Goal: Task Accomplishment & Management: Manage account settings

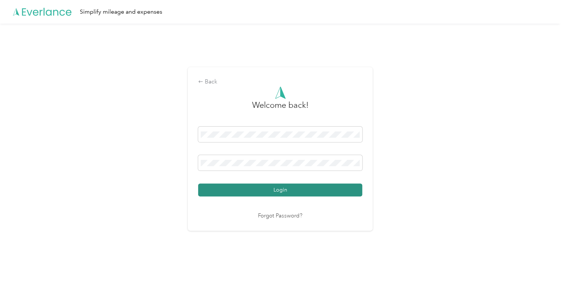
click at [266, 189] on button "Login" at bounding box center [280, 190] width 164 height 13
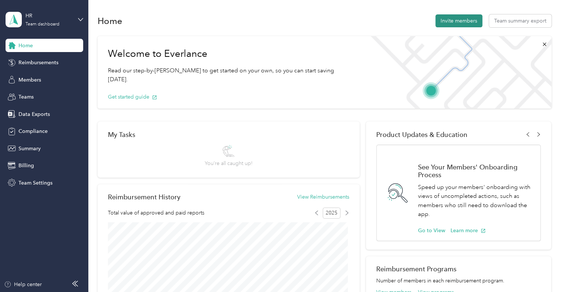
click at [469, 23] on button "Invite members" at bounding box center [458, 20] width 47 height 13
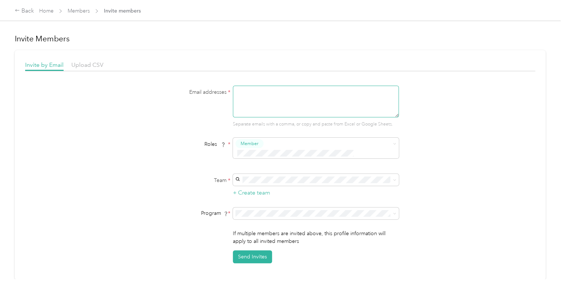
click at [245, 91] on textarea at bounding box center [316, 102] width 166 height 32
paste textarea "[EMAIL_ADDRESS][DOMAIN_NAME]"
type textarea "[EMAIL_ADDRESS][DOMAIN_NAME]"
click at [282, 213] on p "[PERSON_NAME]" at bounding box center [315, 214] width 156 height 8
click at [280, 160] on li "CPM (CPM)" at bounding box center [315, 165] width 166 height 13
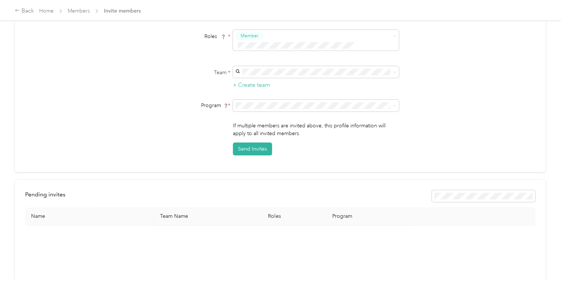
scroll to position [111, 0]
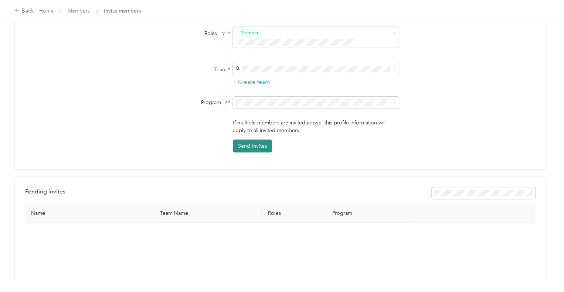
click at [257, 140] on button "Send Invites" at bounding box center [252, 146] width 39 height 13
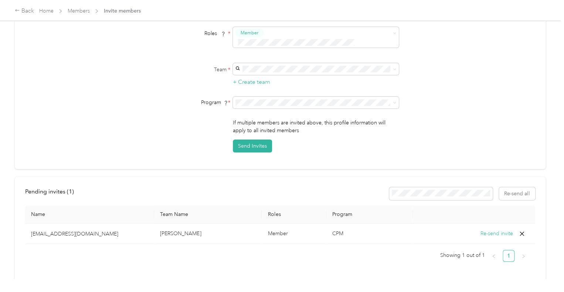
click at [401, 273] on div "Pending invites ( 1 ) Re-send all Name Team Name Roles Program [EMAIL_ADDRESS][…" at bounding box center [280, 230] width 531 height 106
click at [97, 53] on div "Email addresses * [EMAIL_ADDRESS][DOMAIN_NAME] Separate emails with a comma, or…" at bounding box center [280, 64] width 510 height 178
click at [268, 250] on ul "Showing 1 out of 1 1" at bounding box center [277, 256] width 504 height 12
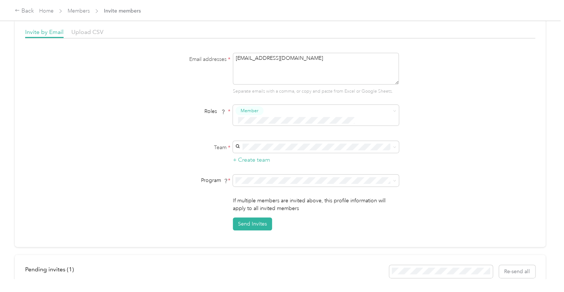
scroll to position [0, 0]
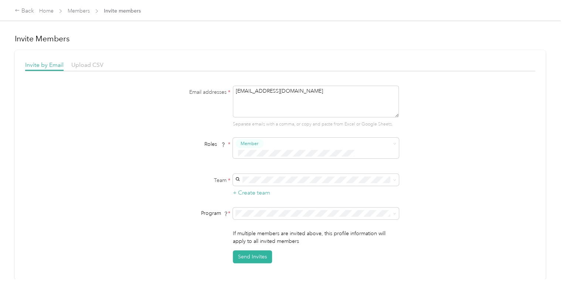
click at [33, 16] on div "Back Home Members Invite members" at bounding box center [282, 10] width 564 height 21
click at [25, 10] on div "Back" at bounding box center [24, 11] width 19 height 9
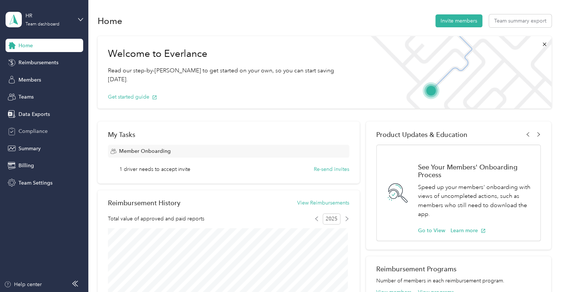
click at [32, 130] on span "Compliance" at bounding box center [32, 132] width 29 height 8
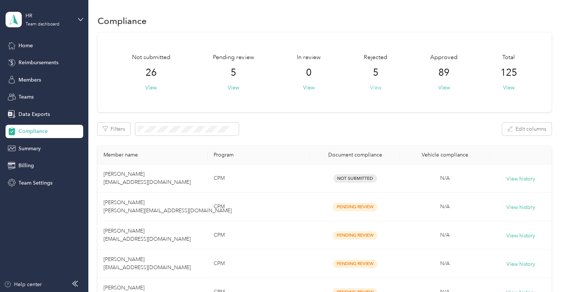
click at [376, 85] on button "View" at bounding box center [375, 88] width 11 height 8
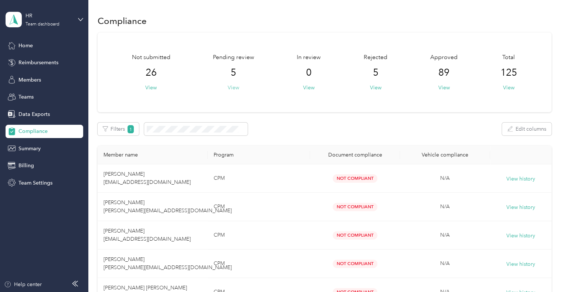
click at [234, 85] on button "View" at bounding box center [233, 88] width 11 height 8
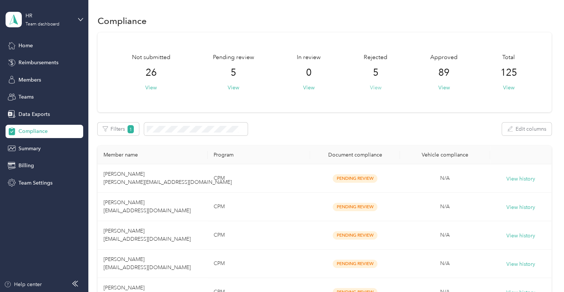
click at [376, 88] on button "View" at bounding box center [375, 88] width 11 height 8
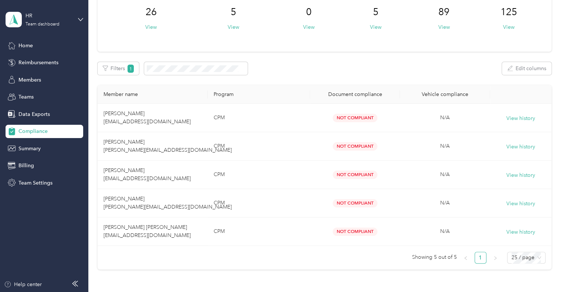
scroll to position [74, 0]
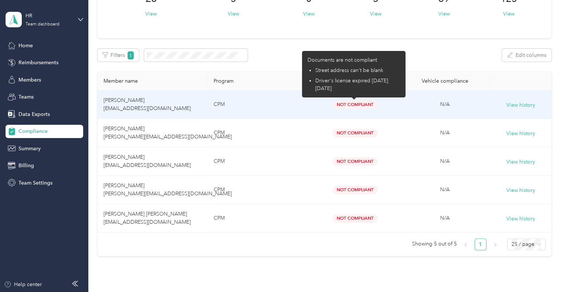
click at [341, 104] on span "Not Compliant" at bounding box center [355, 105] width 45 height 9
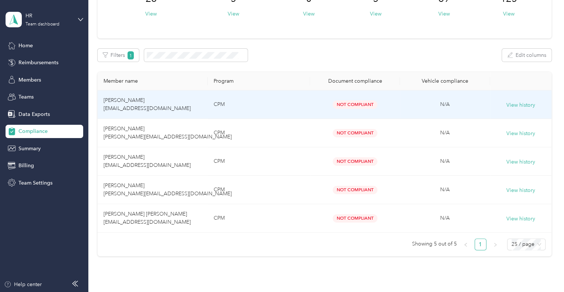
click at [133, 102] on span "[PERSON_NAME] [EMAIL_ADDRESS][DOMAIN_NAME]" at bounding box center [146, 104] width 87 height 14
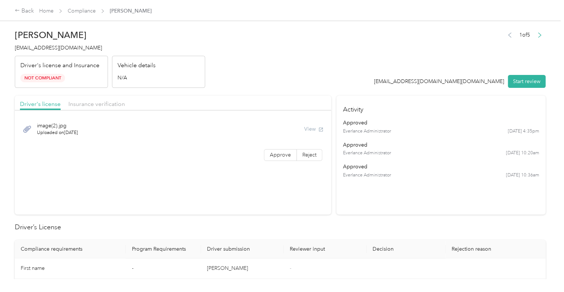
click at [59, 124] on span "image(2).jpg" at bounding box center [57, 126] width 41 height 8
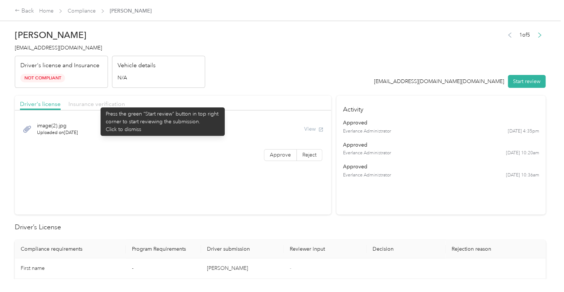
click at [97, 104] on span "Insurance verification" at bounding box center [96, 104] width 57 height 7
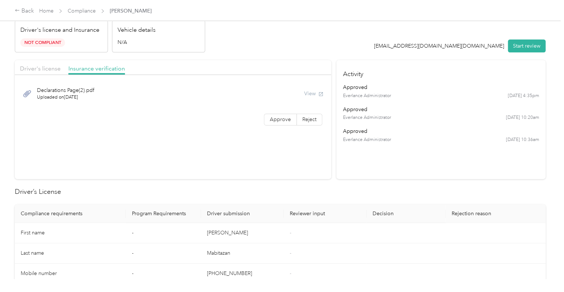
scroll to position [25, 0]
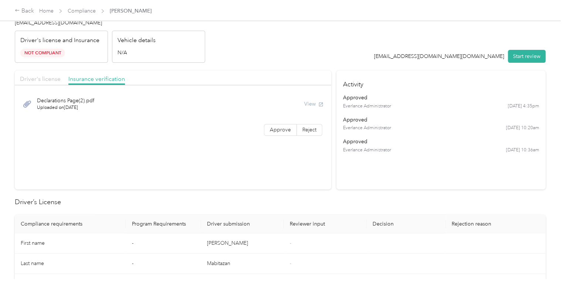
click at [51, 76] on span "Driver's license" at bounding box center [40, 78] width 41 height 7
click at [45, 52] on span "Not Compliant" at bounding box center [42, 53] width 45 height 9
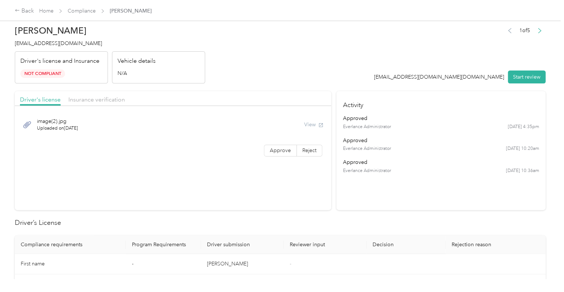
scroll to position [0, 0]
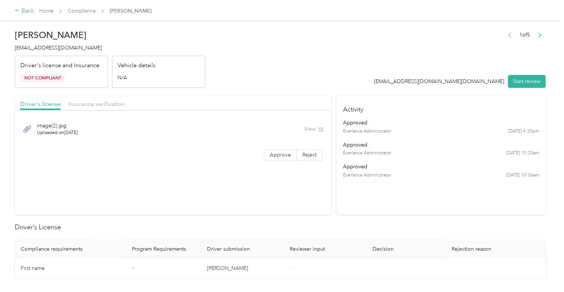
click at [27, 13] on div "Back" at bounding box center [24, 11] width 19 height 9
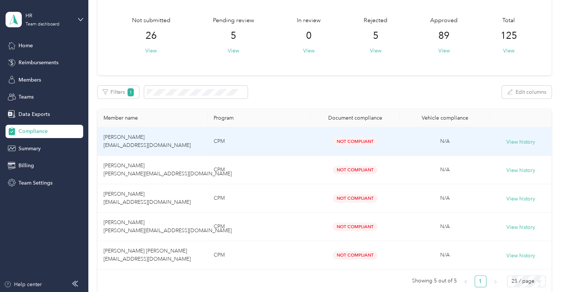
scroll to position [74, 0]
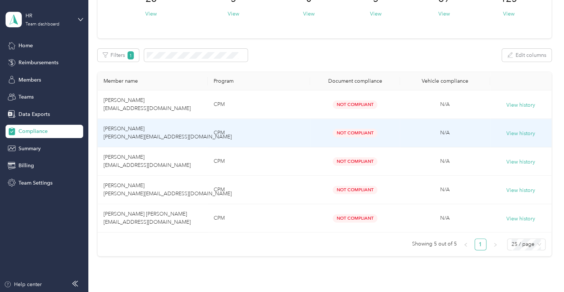
click at [130, 133] on td "[PERSON_NAME] [PERSON_NAME][EMAIL_ADDRESS][DOMAIN_NAME]" at bounding box center [153, 133] width 111 height 28
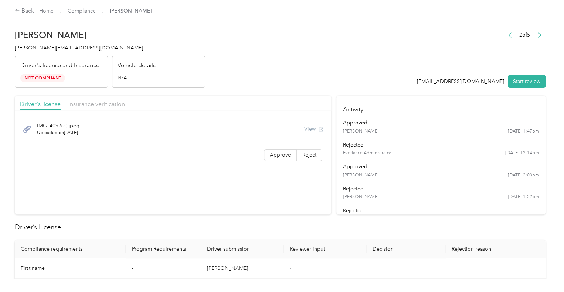
click at [227, 53] on header "[PERSON_NAME] [PERSON_NAME][EMAIL_ADDRESS][DOMAIN_NAME] Driver's license and In…" at bounding box center [280, 57] width 531 height 62
click at [24, 11] on div "Back" at bounding box center [24, 11] width 19 height 9
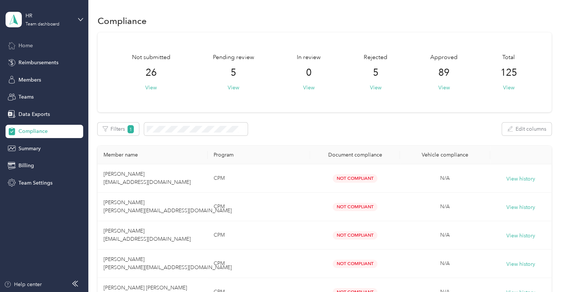
click at [28, 43] on span "Home" at bounding box center [25, 46] width 14 height 8
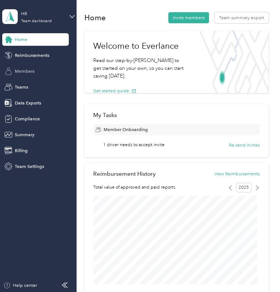
click at [30, 69] on span "Members" at bounding box center [25, 71] width 20 height 7
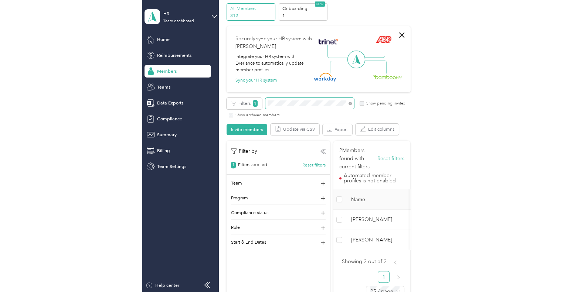
scroll to position [74, 0]
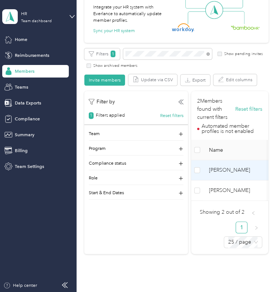
click at [235, 170] on span "[PERSON_NAME]" at bounding box center [240, 170] width 62 height 8
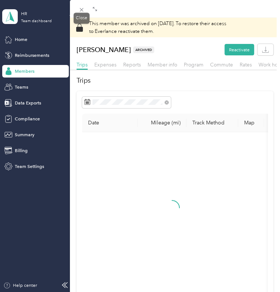
click at [80, 13] on icon at bounding box center [81, 10] width 6 height 6
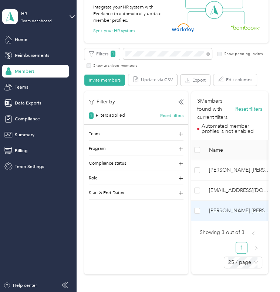
click at [227, 207] on span "[PERSON_NAME] [PERSON_NAME]" at bounding box center [240, 211] width 62 height 8
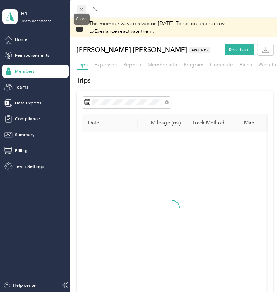
click at [82, 10] on icon at bounding box center [81, 10] width 4 height 4
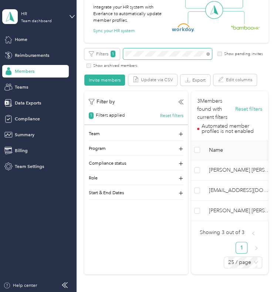
click at [147, 57] on span at bounding box center [167, 53] width 89 height 11
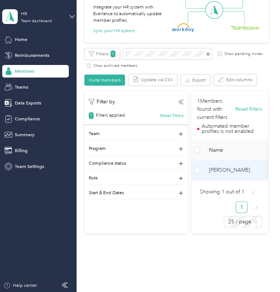
click at [223, 170] on span "[PERSON_NAME]" at bounding box center [240, 170] width 62 height 8
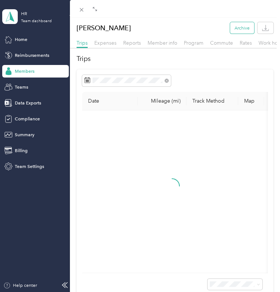
click at [231, 28] on button "Archive" at bounding box center [242, 27] width 24 height 11
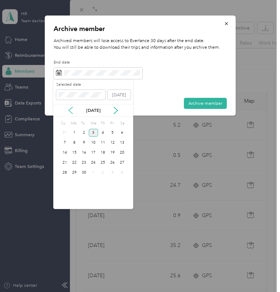
click at [74, 110] on icon at bounding box center [70, 110] width 7 height 7
click at [113, 134] on div "1" at bounding box center [113, 133] width 10 height 8
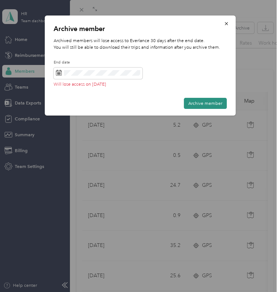
click at [208, 108] on button "Archive member" at bounding box center [205, 103] width 43 height 11
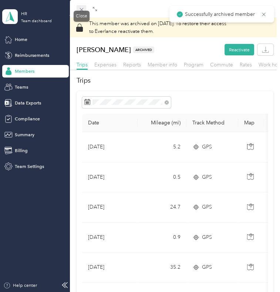
click at [83, 11] on icon at bounding box center [81, 10] width 4 height 4
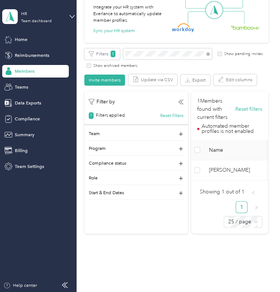
click at [142, 47] on div "All Members 312 Onboarding 1 NEW Securely sync your HR system with Everlance In…" at bounding box center [176, 97] width 184 height 286
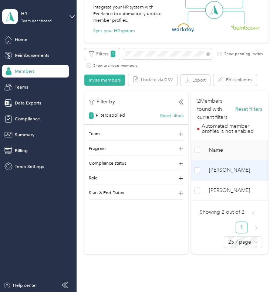
click at [221, 170] on span "[PERSON_NAME]" at bounding box center [240, 170] width 62 height 8
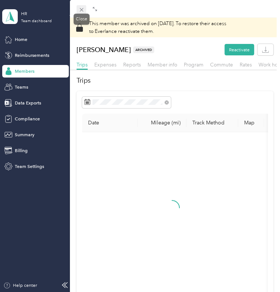
click at [80, 10] on icon at bounding box center [81, 10] width 4 height 4
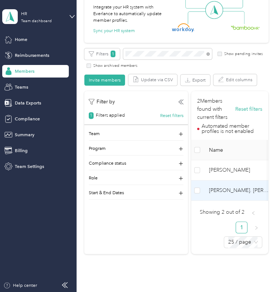
click at [246, 190] on span "[PERSON_NAME]. [PERSON_NAME]" at bounding box center [240, 191] width 62 height 8
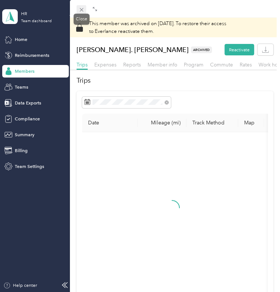
click at [83, 9] on icon at bounding box center [81, 10] width 6 height 6
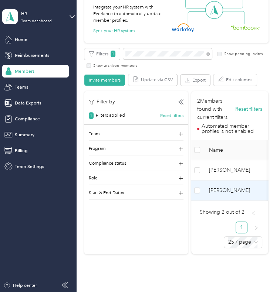
click at [226, 191] on span "[PERSON_NAME]" at bounding box center [240, 191] width 62 height 8
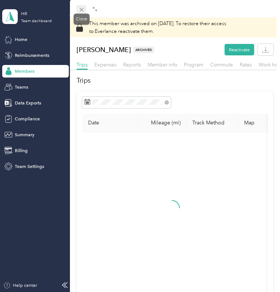
click at [81, 9] on icon at bounding box center [81, 10] width 6 height 6
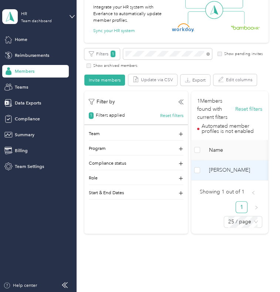
click at [219, 168] on span "[PERSON_NAME]" at bounding box center [240, 170] width 62 height 8
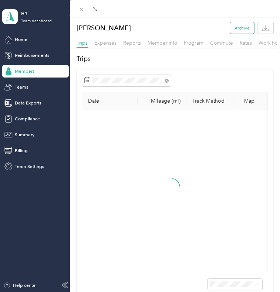
click at [235, 23] on button "Archive" at bounding box center [242, 27] width 24 height 11
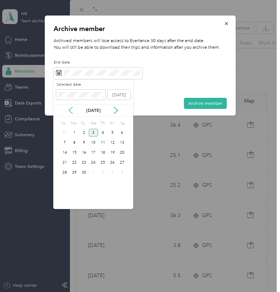
click at [70, 112] on icon at bounding box center [71, 110] width 4 height 7
click at [112, 135] on div "1" at bounding box center [113, 133] width 10 height 8
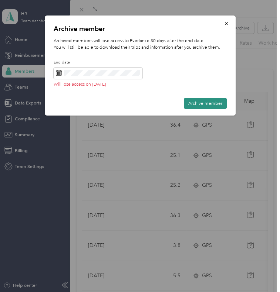
click at [204, 102] on button "Archive member" at bounding box center [205, 103] width 43 height 11
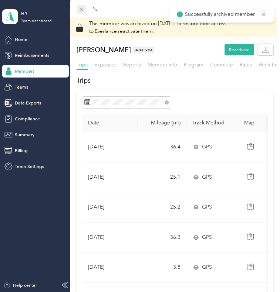
click at [79, 6] on span at bounding box center [82, 9] width 10 height 9
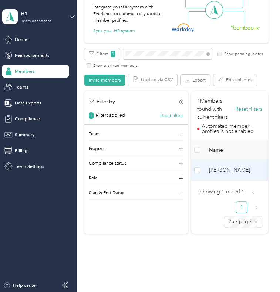
click at [225, 171] on span "[PERSON_NAME]" at bounding box center [240, 170] width 62 height 8
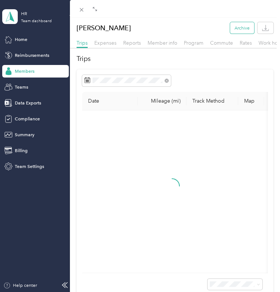
click at [240, 26] on button "Archive" at bounding box center [242, 27] width 24 height 11
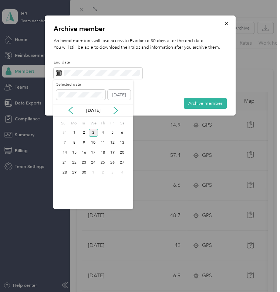
click at [75, 111] on div "[DATE]" at bounding box center [93, 110] width 80 height 7
click at [70, 111] on icon at bounding box center [70, 110] width 7 height 7
click at [112, 132] on div "1" at bounding box center [113, 133] width 10 height 8
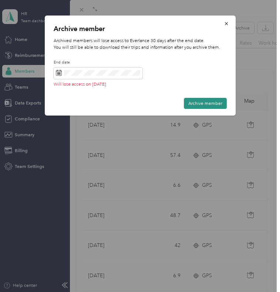
click at [204, 100] on button "Archive member" at bounding box center [205, 103] width 43 height 11
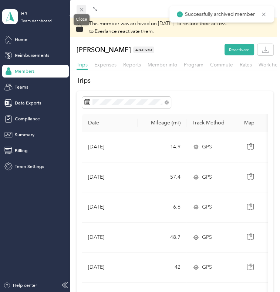
click at [82, 10] on icon at bounding box center [81, 10] width 6 height 6
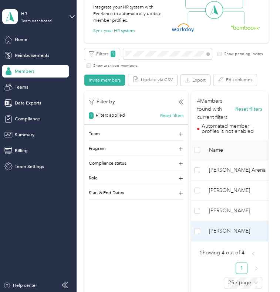
click at [224, 230] on span "[PERSON_NAME]" at bounding box center [240, 231] width 62 height 8
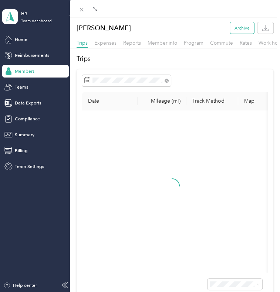
click at [231, 28] on button "Archive" at bounding box center [242, 27] width 24 height 11
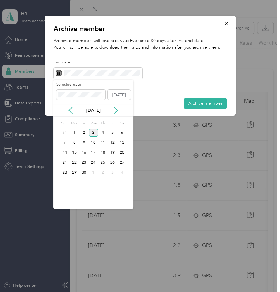
click at [71, 111] on icon at bounding box center [70, 110] width 7 height 7
click at [113, 136] on div "1" at bounding box center [113, 133] width 10 height 8
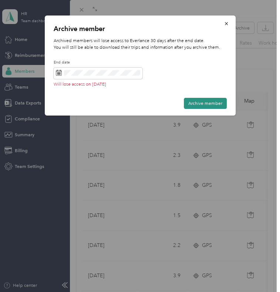
click at [205, 104] on button "Archive member" at bounding box center [205, 103] width 43 height 11
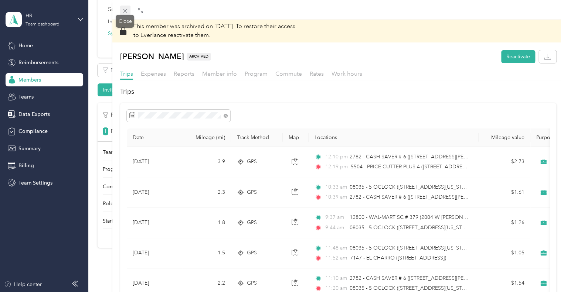
click at [128, 10] on icon at bounding box center [125, 11] width 6 height 6
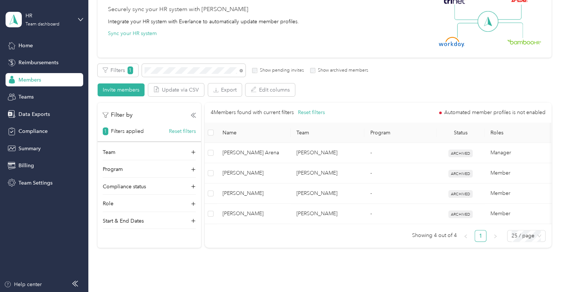
click at [37, 79] on span "Members" at bounding box center [29, 80] width 23 height 8
click at [41, 128] on span "Compliance" at bounding box center [32, 132] width 29 height 8
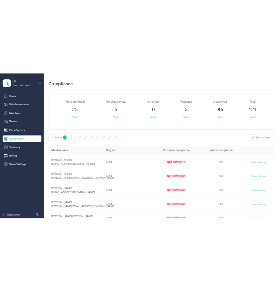
scroll to position [37, 0]
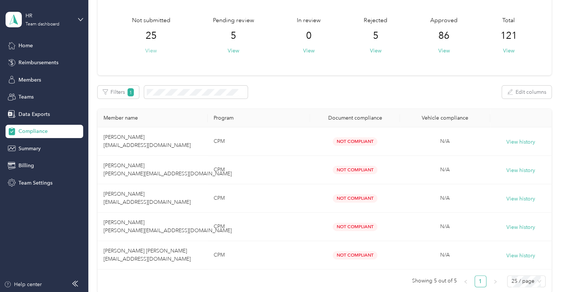
click at [151, 51] on button "View" at bounding box center [150, 51] width 11 height 8
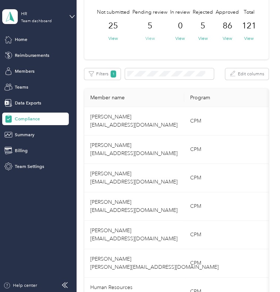
click at [151, 38] on button "View" at bounding box center [150, 38] width 10 height 7
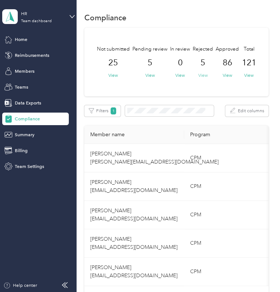
click at [205, 72] on button "View" at bounding box center [203, 75] width 10 height 7
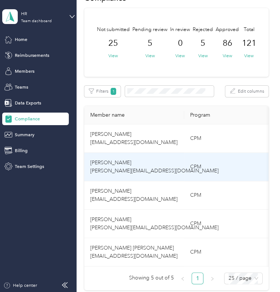
scroll to position [37, 0]
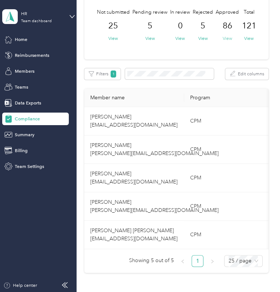
click at [227, 38] on button "View" at bounding box center [228, 38] width 10 height 7
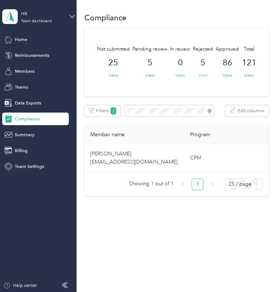
click at [204, 73] on button "View" at bounding box center [203, 75] width 10 height 7
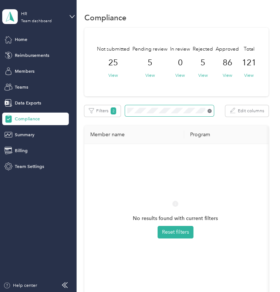
click at [211, 112] on icon at bounding box center [209, 111] width 4 height 4
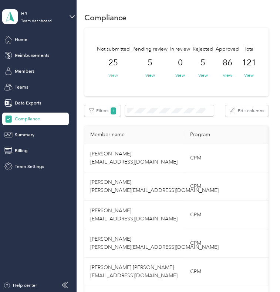
click at [117, 75] on button "View" at bounding box center [113, 75] width 10 height 7
click at [116, 75] on button "View" at bounding box center [113, 75] width 10 height 7
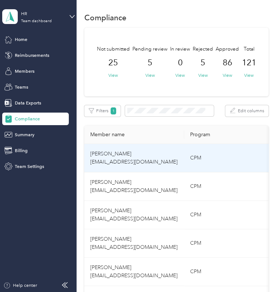
click at [115, 151] on span "[PERSON_NAME] [EMAIL_ADDRESS][DOMAIN_NAME]" at bounding box center [133, 158] width 87 height 14
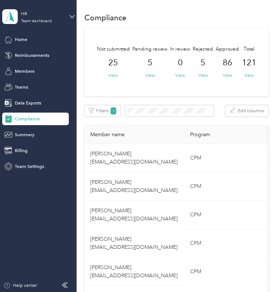
click at [181, 17] on div "Compliance" at bounding box center [176, 17] width 184 height 13
